Goal: Find specific page/section: Find specific page/section

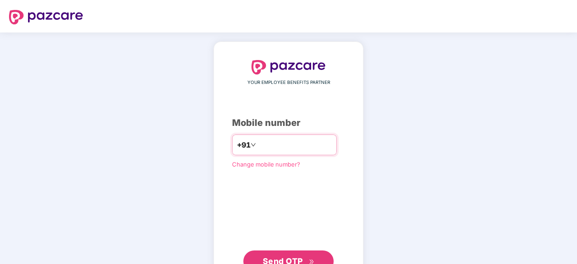
click at [270, 146] on input "number" at bounding box center [295, 145] width 74 height 14
type input "**********"
click at [284, 257] on span "Send OTP" at bounding box center [283, 260] width 40 height 9
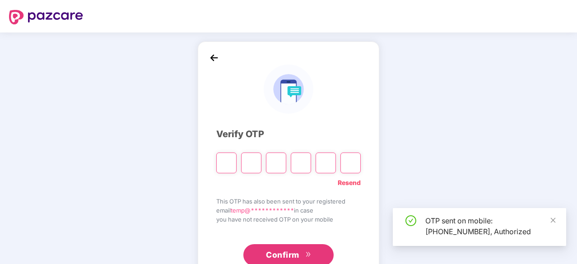
click at [223, 160] on input "Please enter verification code. Digit 1" at bounding box center [226, 163] width 20 height 21
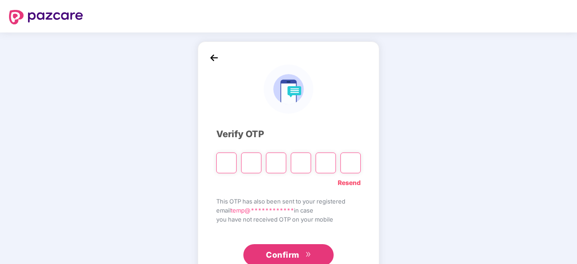
type input "*"
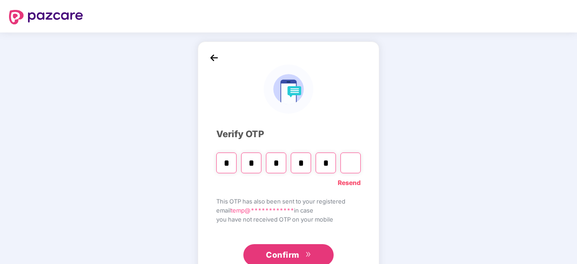
type input "*"
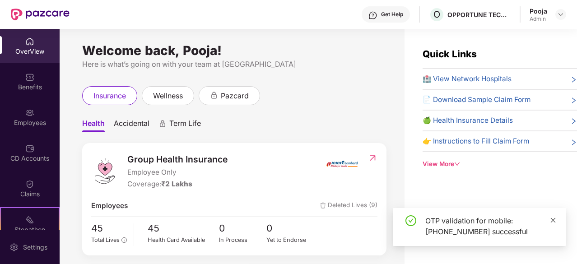
click at [552, 218] on icon "close" at bounding box center [553, 220] width 6 height 6
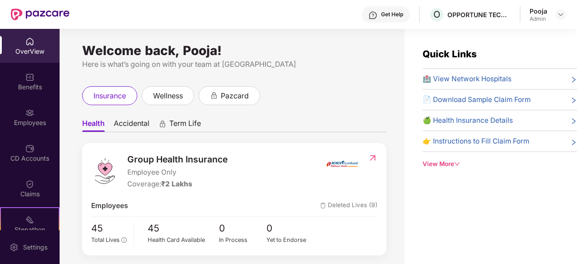
click at [134, 123] on span "Accidental" at bounding box center [132, 125] width 36 height 13
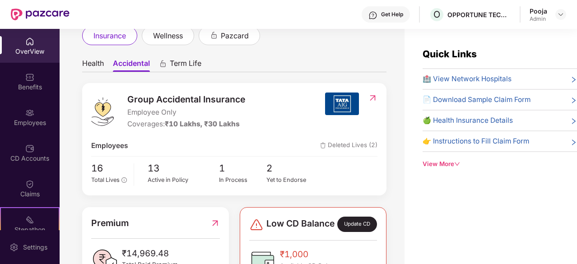
scroll to position [72, 0]
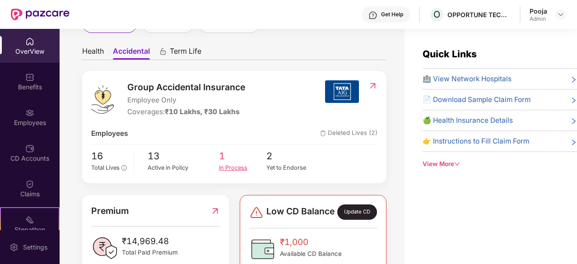
click at [239, 168] on div "In Process" at bounding box center [243, 168] width 48 height 9
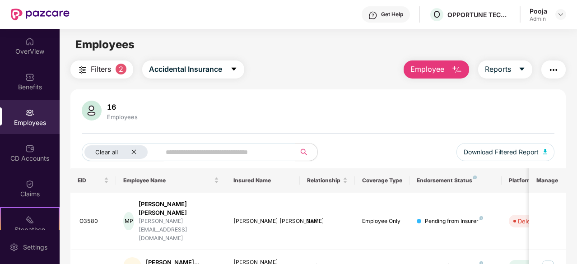
click at [34, 115] on div "Employees" at bounding box center [30, 117] width 60 height 34
click at [35, 53] on div "OverView" at bounding box center [30, 51] width 60 height 9
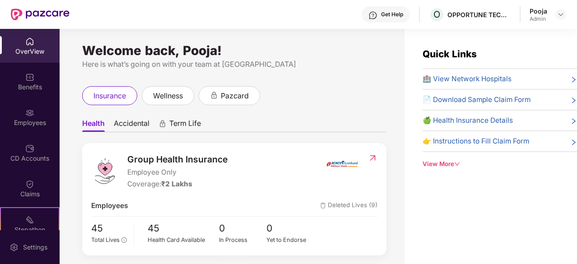
click at [136, 125] on span "Accidental" at bounding box center [132, 125] width 36 height 13
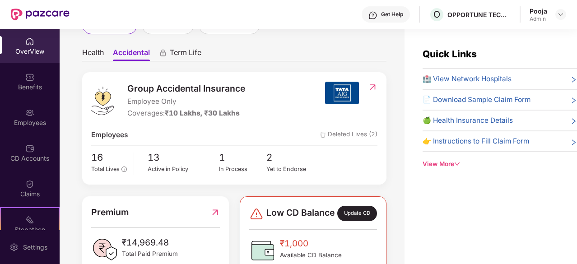
scroll to position [72, 0]
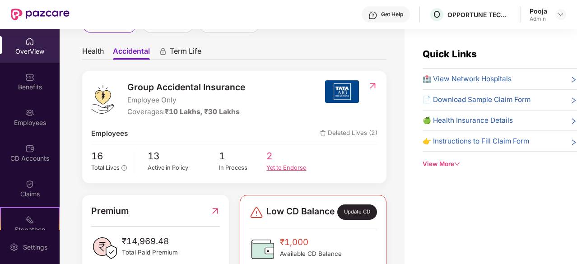
click at [297, 169] on div "Yet to Endorse" at bounding box center [291, 168] width 48 height 9
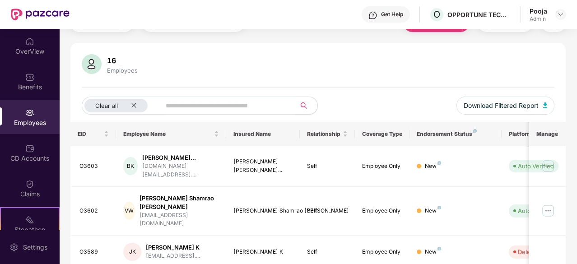
scroll to position [67, 0]
